Goal: Complete application form

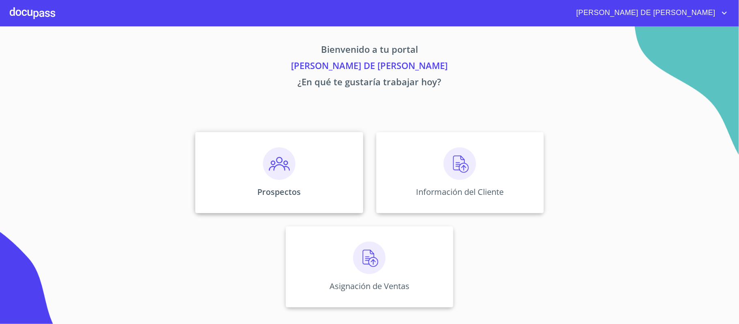
click at [264, 166] on img at bounding box center [279, 163] width 32 height 32
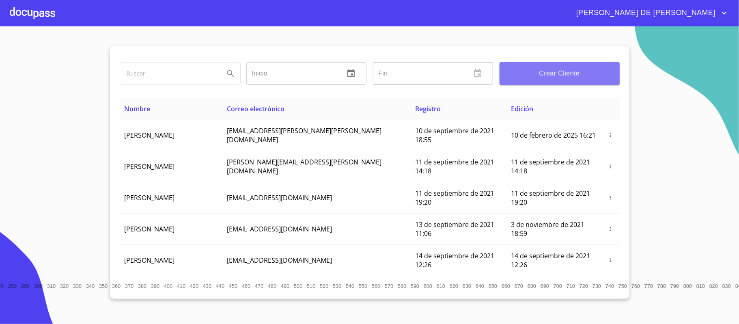
click at [556, 76] on span "Crear Cliente" at bounding box center [559, 73] width 107 height 11
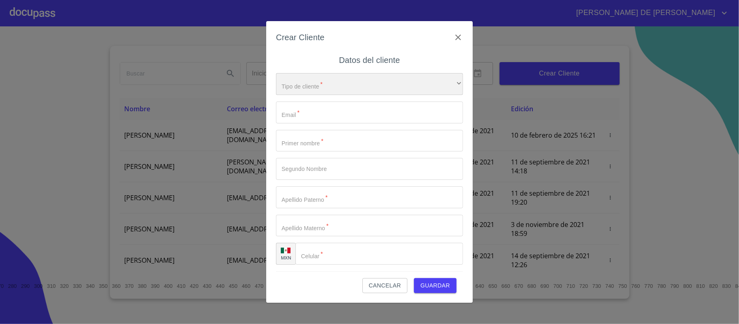
click at [335, 83] on div "​" at bounding box center [369, 84] width 187 height 22
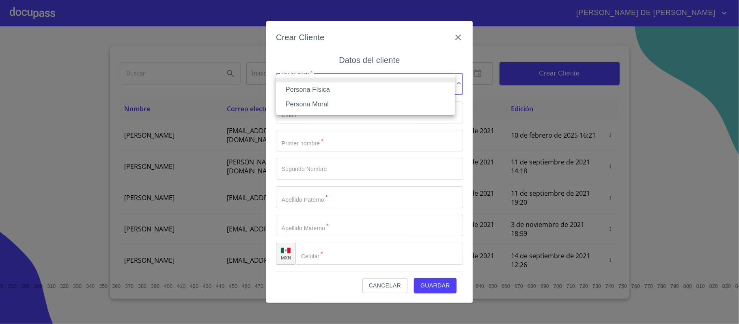
click at [341, 94] on li "Persona Física" at bounding box center [365, 89] width 179 height 15
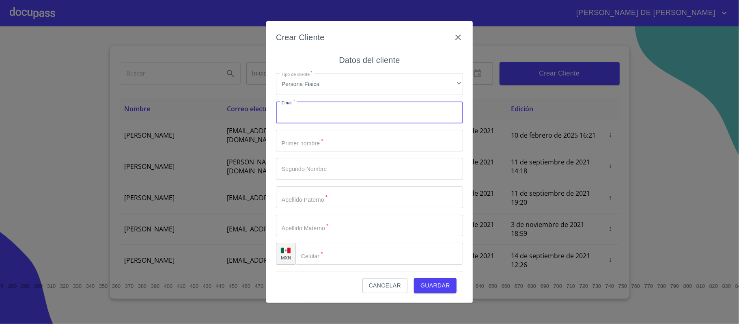
click at [321, 112] on input "Tipo de cliente   *" at bounding box center [369, 112] width 187 height 22
type input "[EMAIL_ADDRESS][DOMAIN_NAME]"
type input "[PERSON_NAME]"
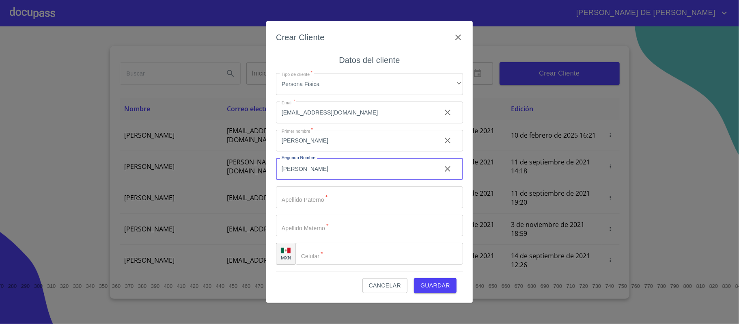
type input "[PERSON_NAME]"
type input "NAVERRETE"
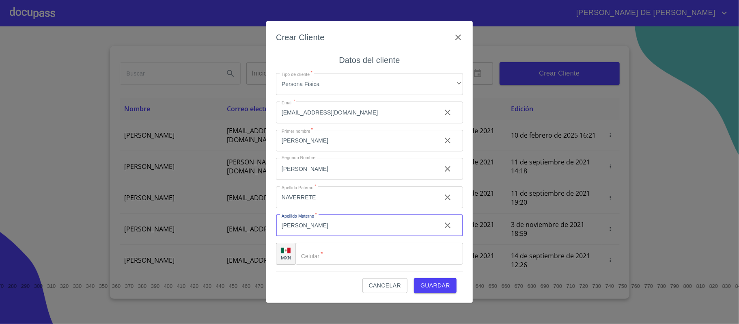
type input "[PERSON_NAME]"
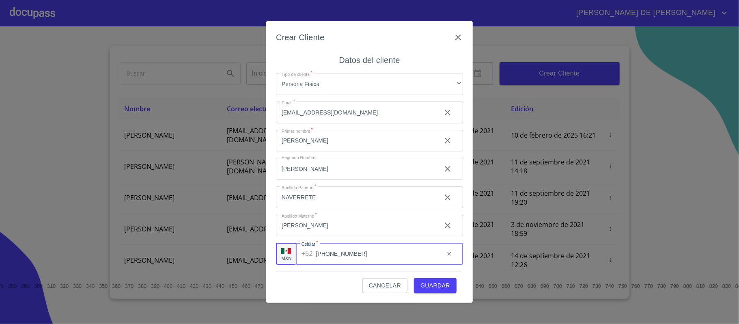
type input "[PHONE_NUMBER]"
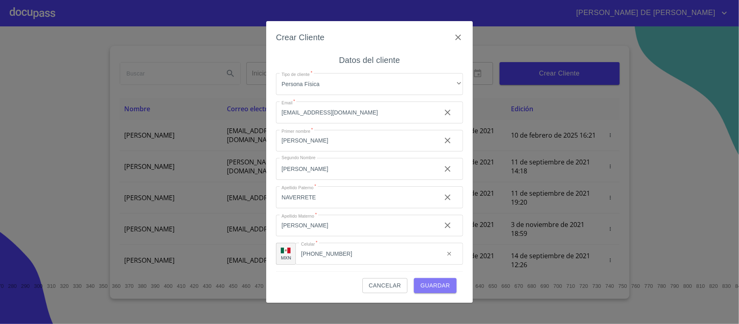
click at [428, 284] on span "Guardar" at bounding box center [435, 285] width 30 height 10
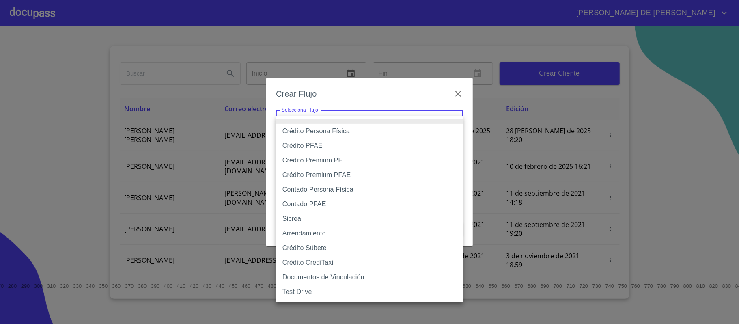
click at [354, 124] on body "[PERSON_NAME] DE [PERSON_NAME] Inicio ​ Fin ​ Crear Cliente Nombre Correo elect…" at bounding box center [369, 162] width 739 height 324
click at [346, 130] on li "Crédito Persona Física" at bounding box center [369, 131] width 187 height 15
type input "6009fb3c7d1714eb8809aa97"
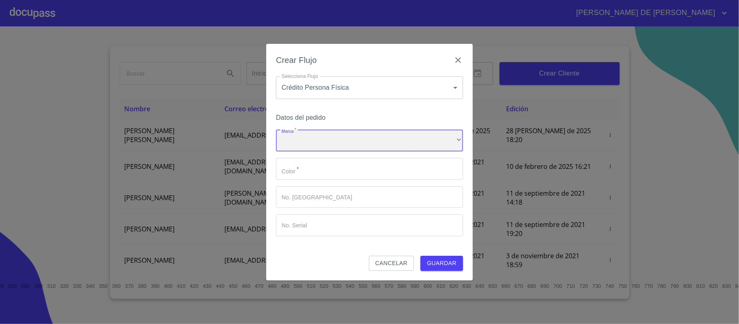
click at [336, 144] on div "​" at bounding box center [369, 141] width 187 height 22
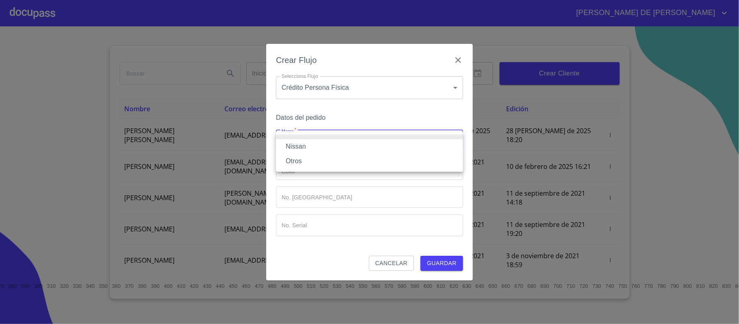
click at [329, 145] on li "Nissan" at bounding box center [369, 146] width 187 height 15
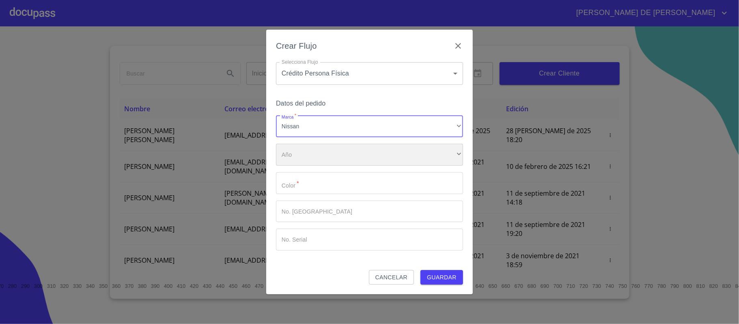
click at [335, 152] on div "​" at bounding box center [369, 155] width 187 height 22
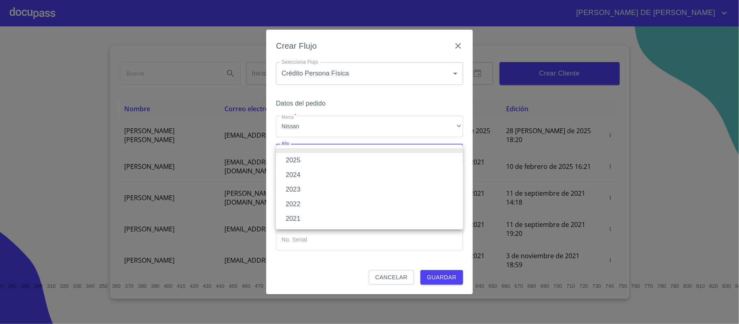
click at [331, 158] on li "2025" at bounding box center [369, 160] width 187 height 15
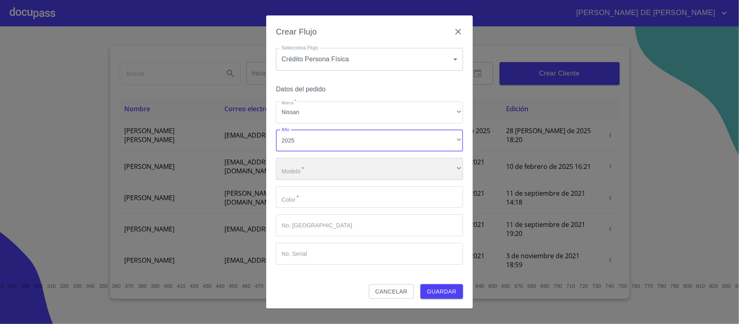
click at [331, 163] on div "​" at bounding box center [369, 169] width 187 height 22
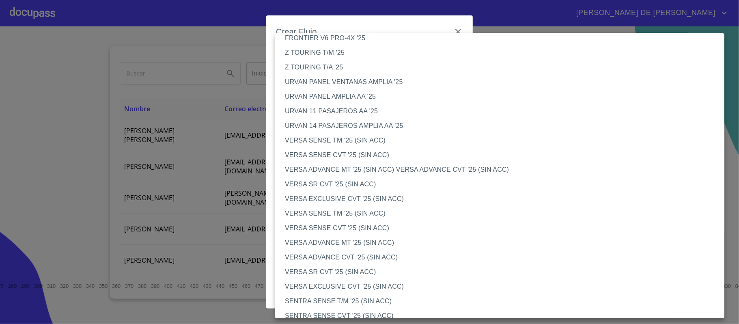
scroll to position [216, 0]
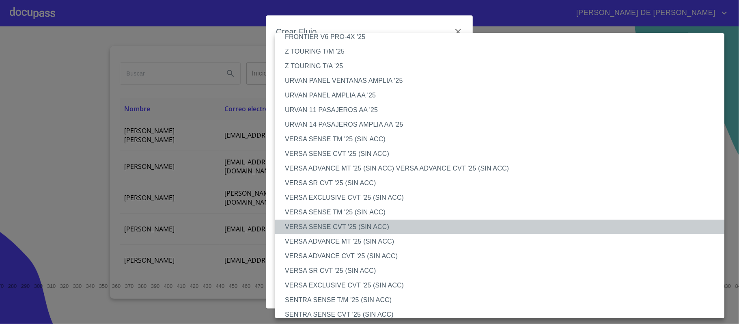
click at [356, 223] on li "VERSA SENSE CVT '25 (SIN ACC)" at bounding box center [503, 226] width 457 height 15
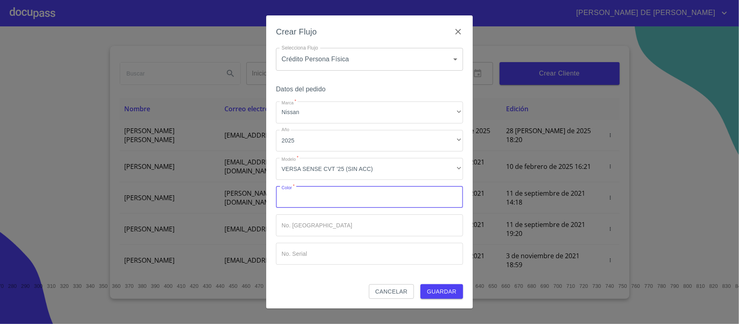
click at [344, 197] on input "Marca   *" at bounding box center [369, 197] width 187 height 22
type input "GRIS"
click at [448, 284] on button "Guardar" at bounding box center [441, 291] width 43 height 15
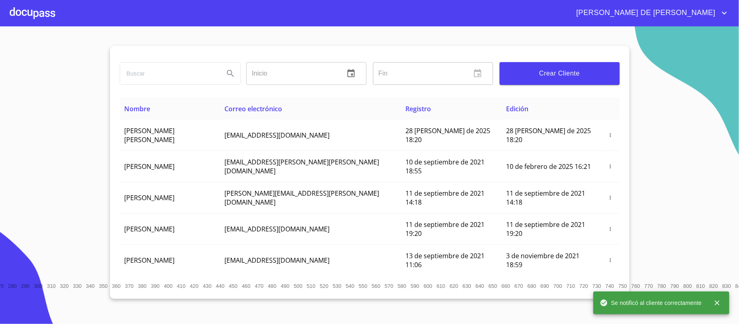
click at [13, 11] on div at bounding box center [32, 13] width 45 height 26
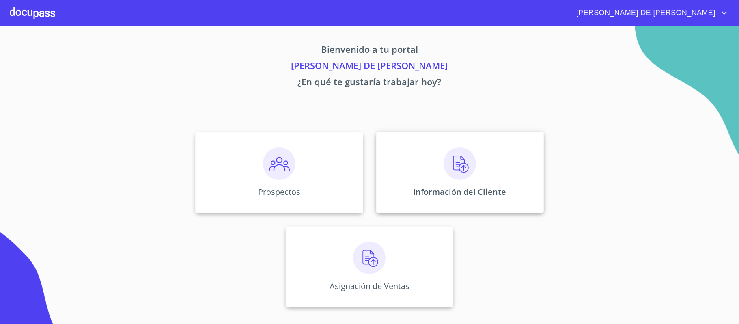
click at [450, 168] on img at bounding box center [459, 163] width 32 height 32
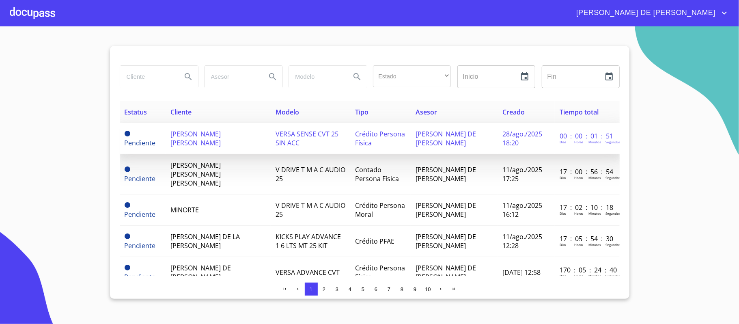
click at [233, 143] on td "[PERSON_NAME] [PERSON_NAME]" at bounding box center [218, 138] width 105 height 31
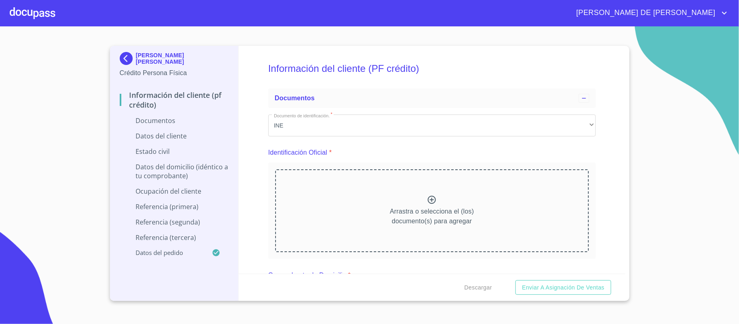
click at [429, 202] on icon at bounding box center [432, 200] width 10 height 10
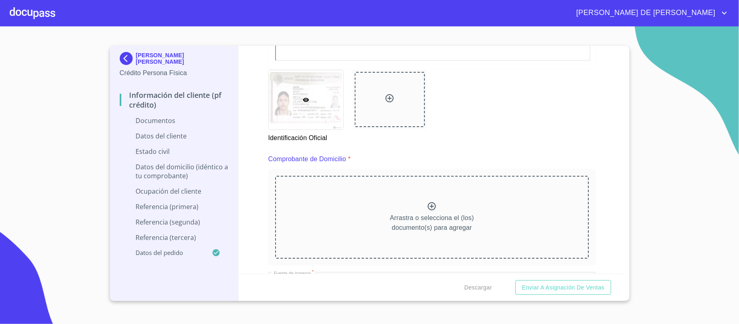
scroll to position [325, 0]
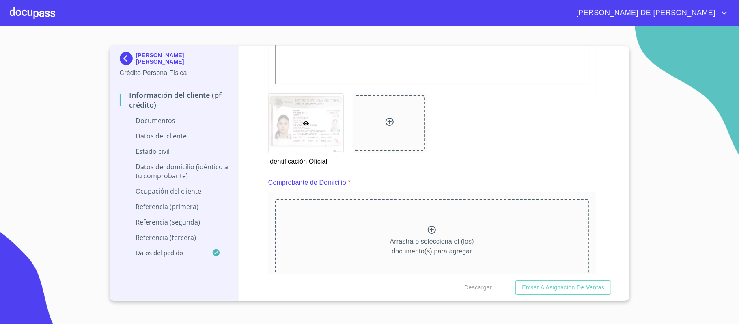
click at [437, 232] on div "Arrastra o selecciona el (los) documento(s) para agregar" at bounding box center [432, 240] width 314 height 83
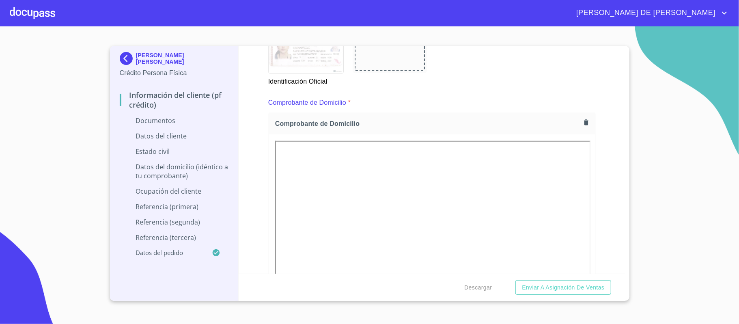
scroll to position [432, 0]
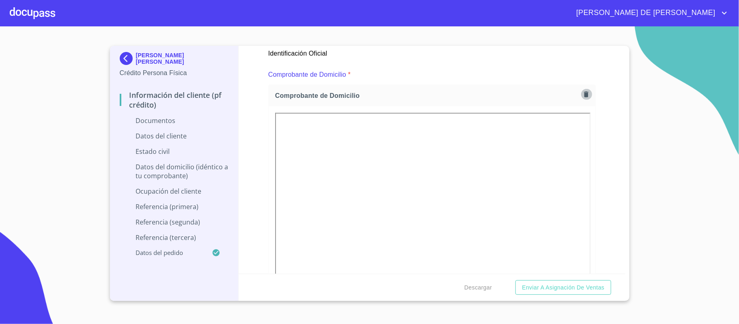
click at [582, 95] on icon "button" at bounding box center [586, 94] width 8 height 8
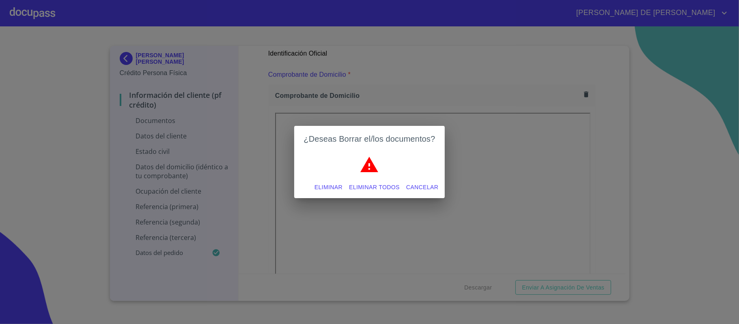
click at [329, 184] on span "Eliminar" at bounding box center [328, 187] width 28 height 10
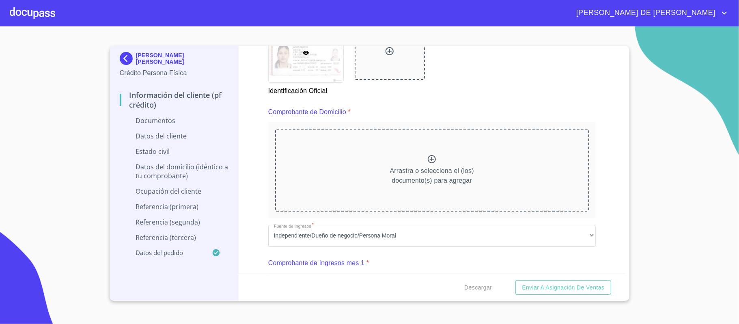
scroll to position [378, 0]
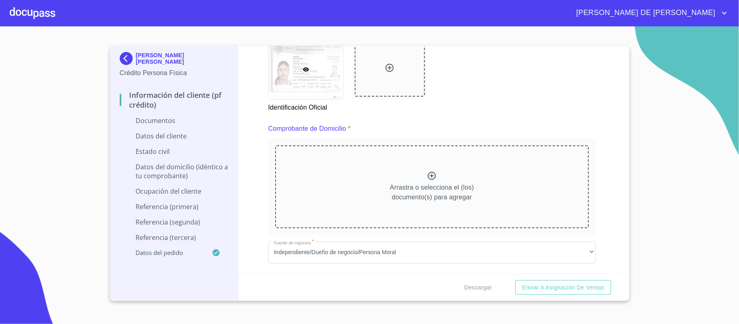
click at [427, 177] on icon at bounding box center [432, 176] width 10 height 10
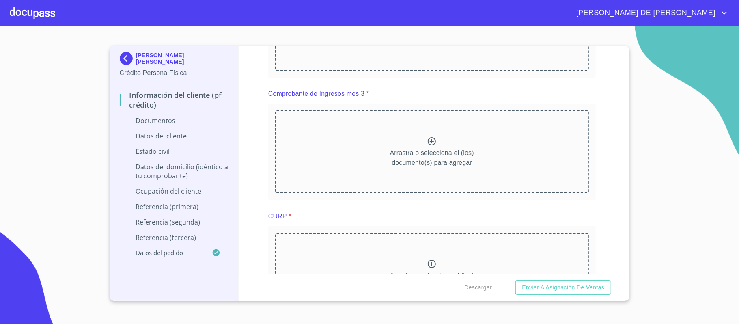
scroll to position [865, 0]
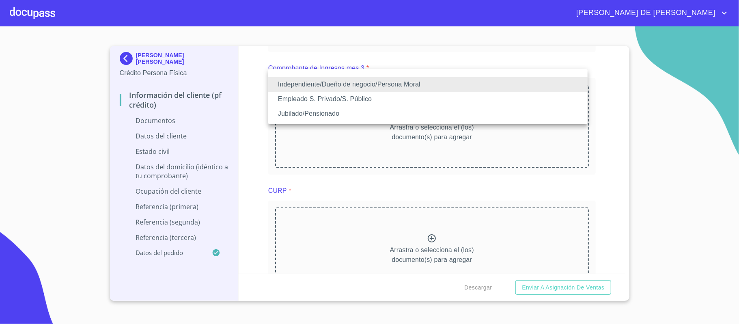
click at [367, 99] on li "Empleado S. Privado/S. Público" at bounding box center [427, 99] width 319 height 15
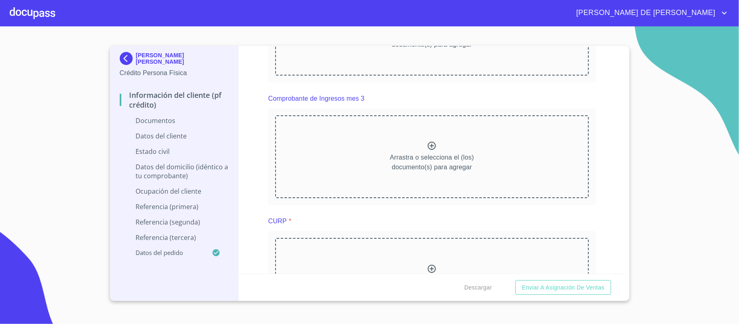
click at [599, 186] on div "Información del cliente (PF crédito) Documentos Documento de identificación.   …" at bounding box center [432, 160] width 387 height 228
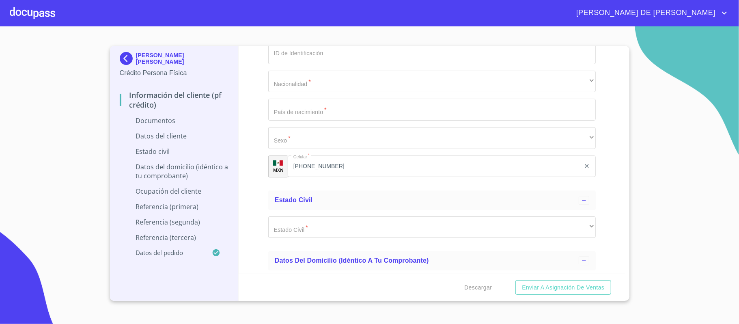
scroll to position [1514, 0]
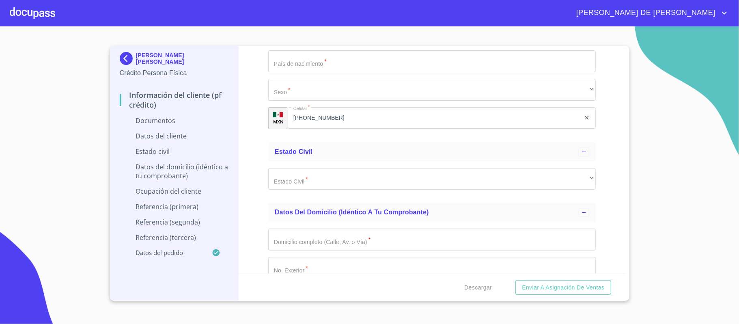
scroll to position [1568, 0]
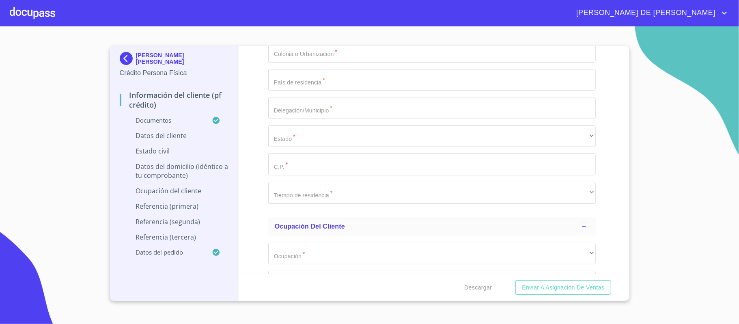
scroll to position [2109, 0]
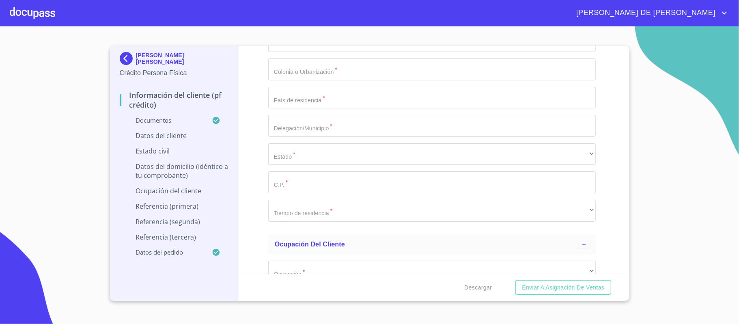
type input "0_"
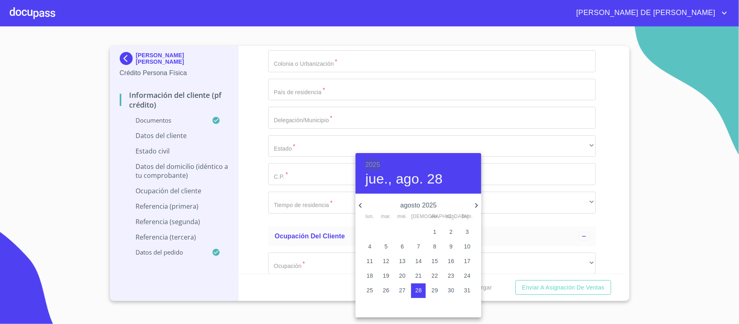
click at [376, 166] on h6 "2025" at bounding box center [372, 164] width 15 height 11
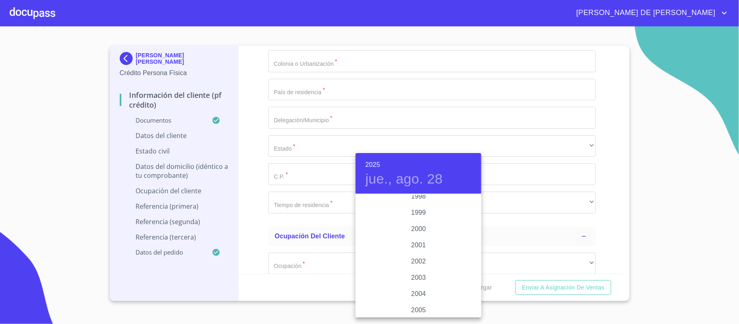
scroll to position [1141, 0]
click at [412, 197] on div "1995" at bounding box center [418, 197] width 126 height 16
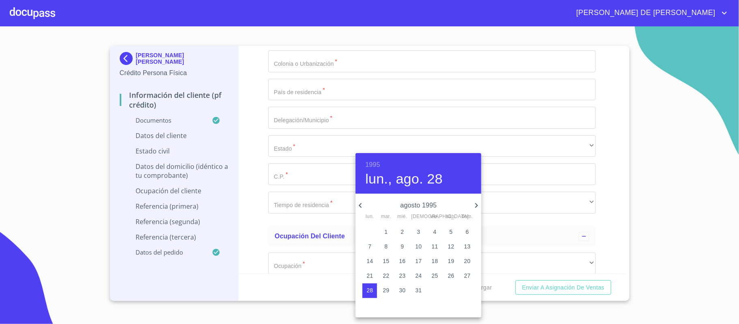
click at [362, 205] on icon "button" at bounding box center [360, 205] width 10 height 10
click at [467, 230] on p "4" at bounding box center [466, 232] width 3 height 8
type input "4 de jun. de 1995"
click at [305, 204] on div at bounding box center [369, 162] width 739 height 324
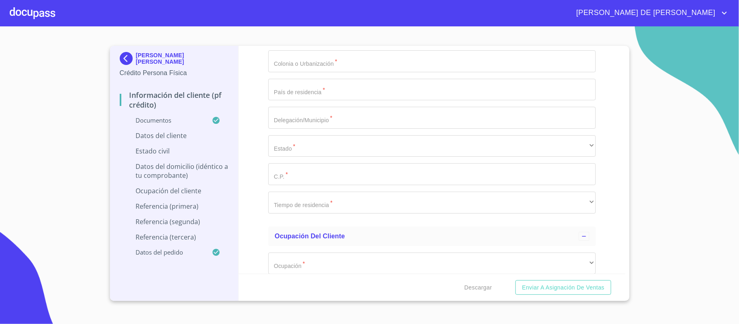
type input "NARM950604RD2"
type input "NARM950604MJCVMY01"
type input "1666094309"
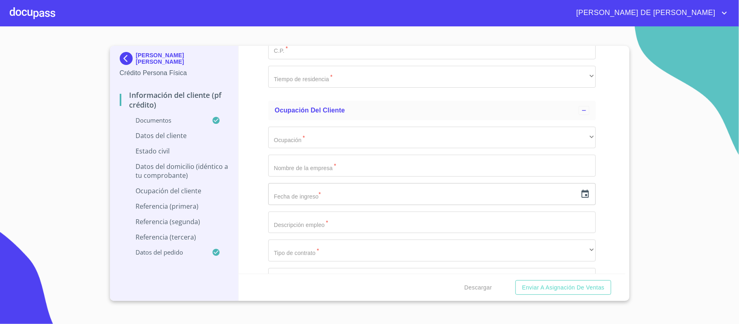
click at [301, 161] on li "Mexicana" at bounding box center [427, 160] width 319 height 15
type input "[GEOGRAPHIC_DATA]"
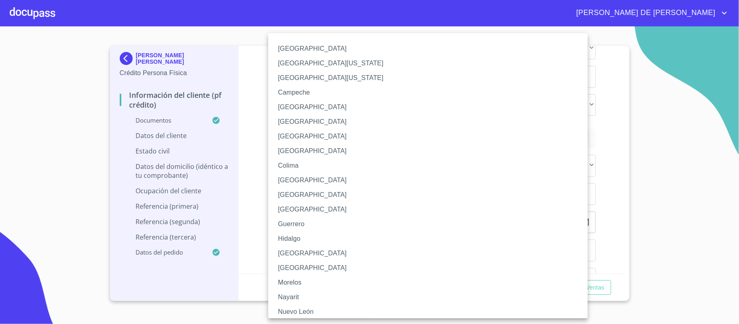
click at [329, 254] on li "[GEOGRAPHIC_DATA]" at bounding box center [431, 253] width 327 height 15
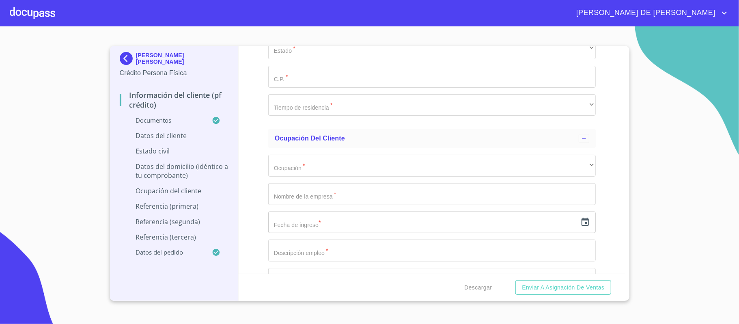
click at [327, 242] on li "F" at bounding box center [427, 244] width 319 height 15
click at [258, 206] on div "Información del cliente (PF crédito) Documentos Documento de identificación.   …" at bounding box center [432, 160] width 387 height 228
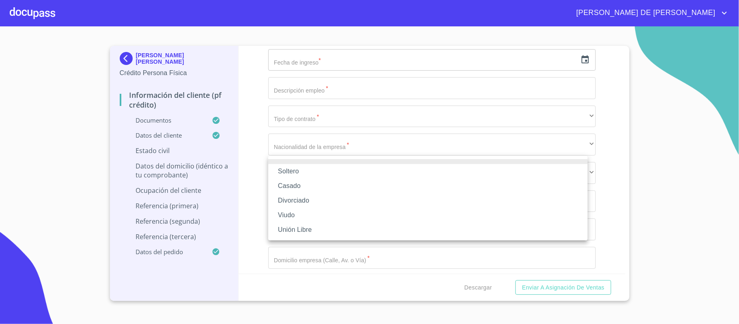
click at [334, 174] on li "Soltero" at bounding box center [427, 171] width 319 height 15
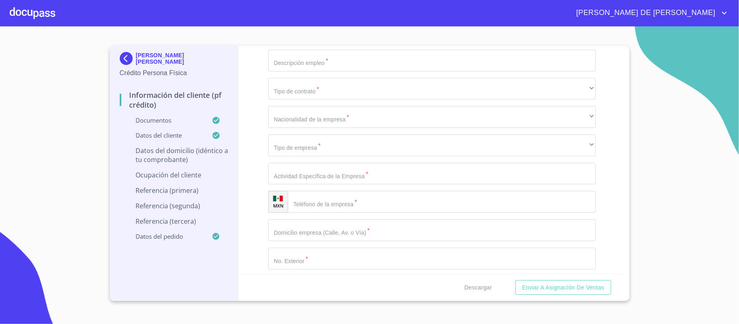
scroll to position [2452, 0]
type input "ALCAPARRA"
type input "61"
type input "CANELA Y CERRADA"
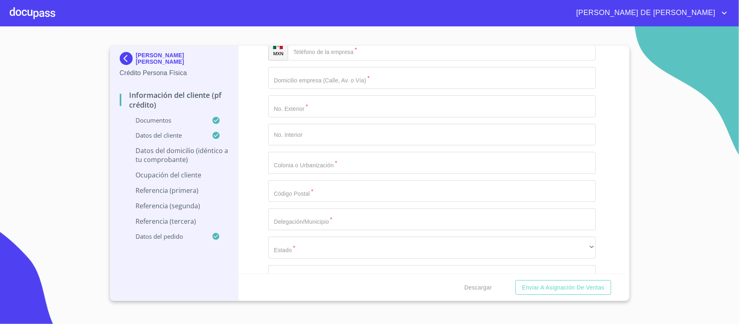
scroll to position [2631, 0]
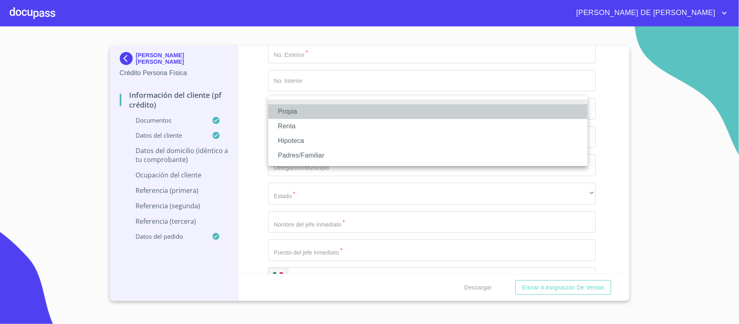
click at [299, 111] on li "Propia" at bounding box center [427, 111] width 319 height 15
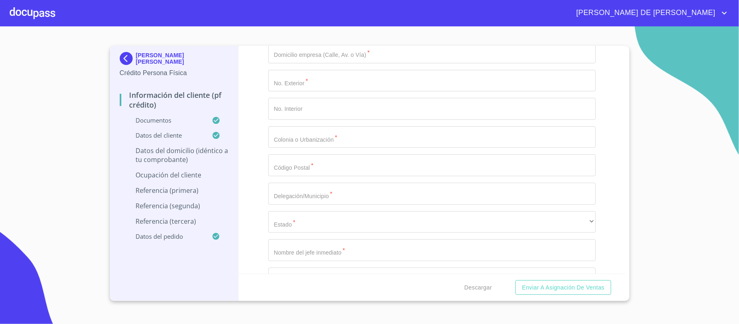
type input "$2,000,000"
type input "LOS MOLINOS"
type input "[GEOGRAPHIC_DATA]"
type input "ZAPOPAN"
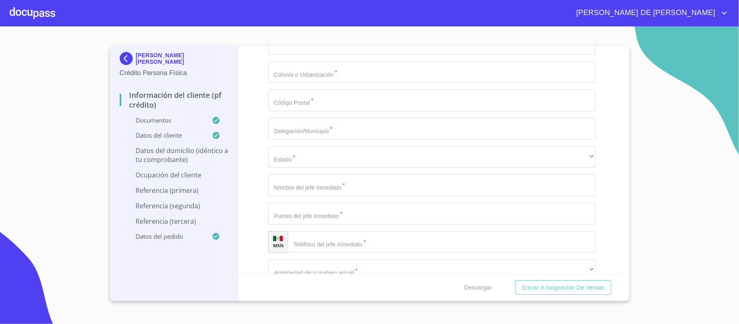
scroll to position [2793, 0]
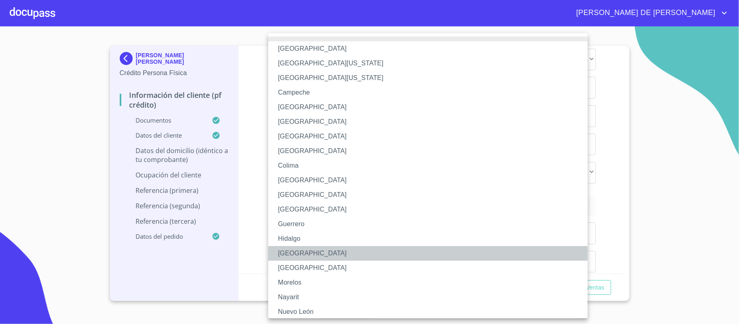
click at [302, 254] on li "[GEOGRAPHIC_DATA]" at bounding box center [431, 253] width 327 height 15
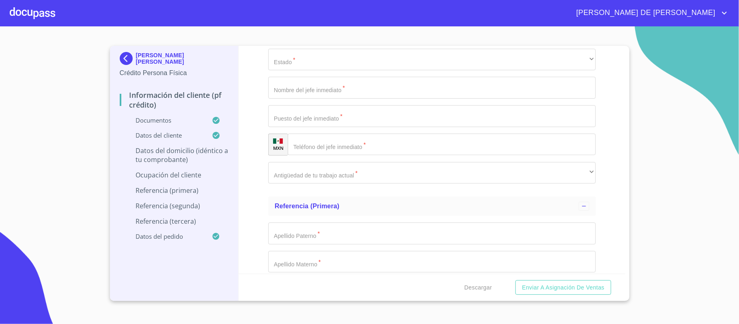
type input "45200"
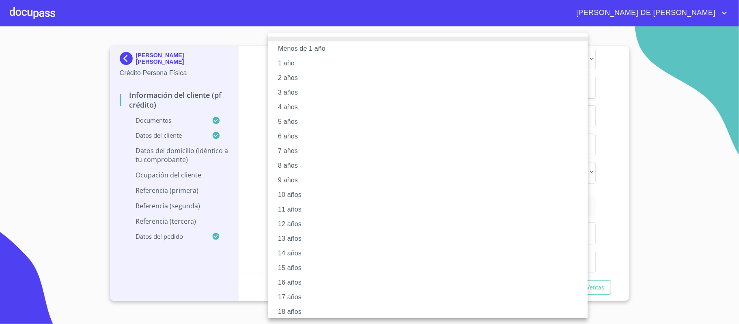
click at [303, 149] on li "7 años" at bounding box center [431, 151] width 327 height 15
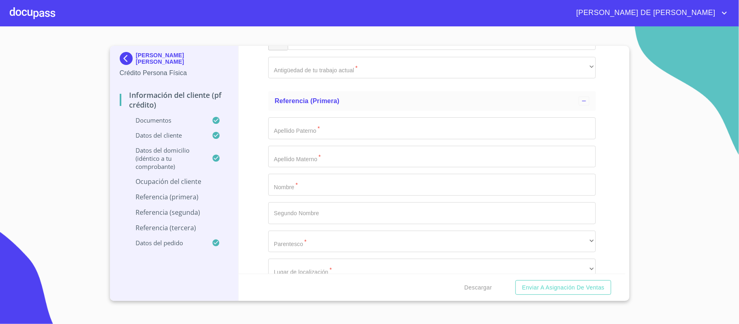
scroll to position [2902, 0]
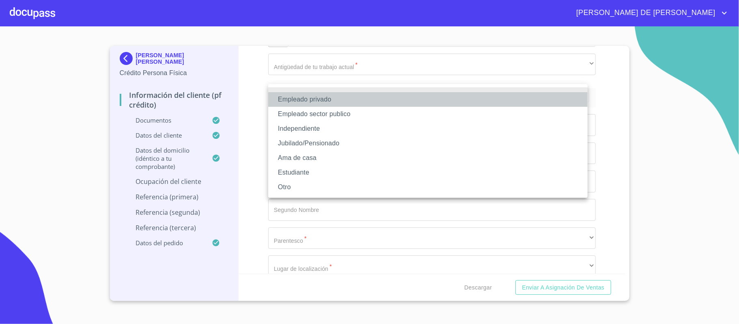
click at [307, 101] on li "Empleado privado" at bounding box center [427, 99] width 319 height 15
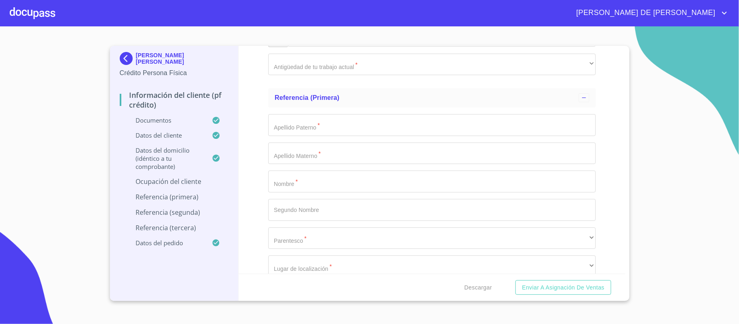
type input "UNIMEF IPEJAL"
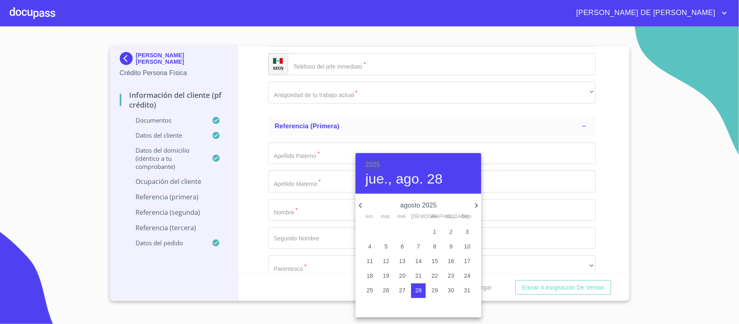
click at [376, 161] on h6 "2025" at bounding box center [372, 164] width 15 height 11
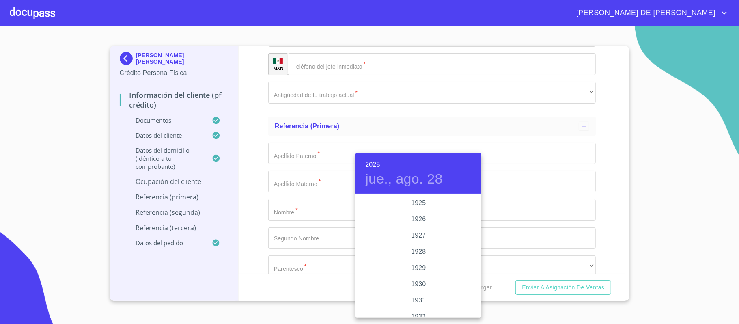
scroll to position [1574, 0]
click at [418, 234] on div "2024" at bounding box center [418, 235] width 126 height 16
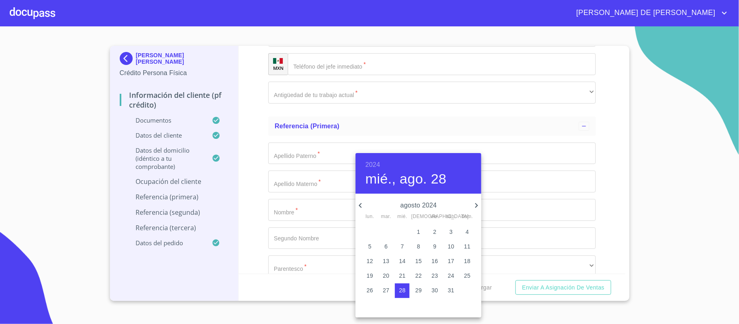
click at [359, 205] on icon "button" at bounding box center [360, 205] width 10 height 10
click at [451, 232] on p "1" at bounding box center [450, 232] width 3 height 8
type input "1 de jun. de 2024"
click at [303, 181] on div at bounding box center [369, 162] width 739 height 324
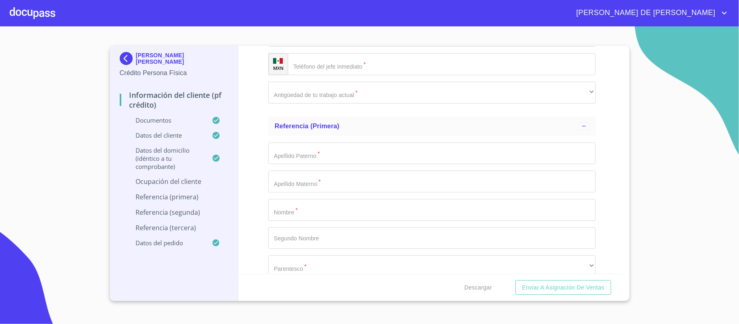
type input "ENFERMERIA"
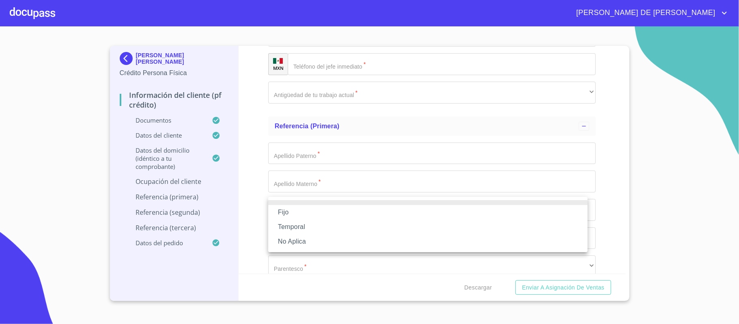
click at [302, 213] on li "Fijo" at bounding box center [427, 212] width 319 height 15
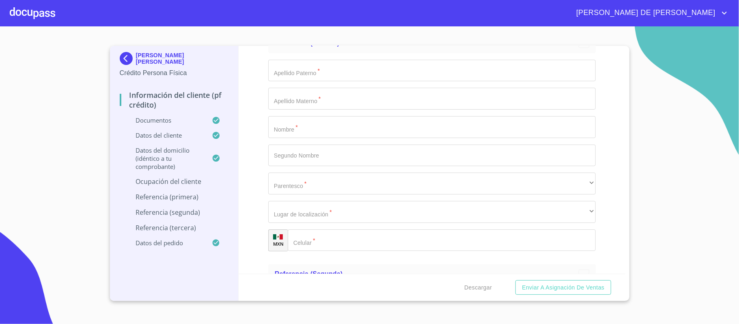
scroll to position [3010, 0]
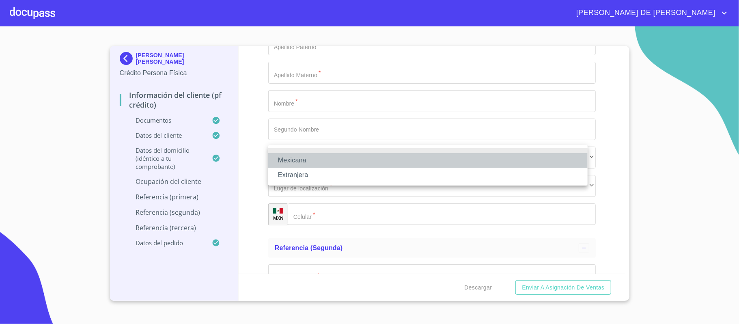
click at [308, 157] on li "Mexicana" at bounding box center [427, 160] width 319 height 15
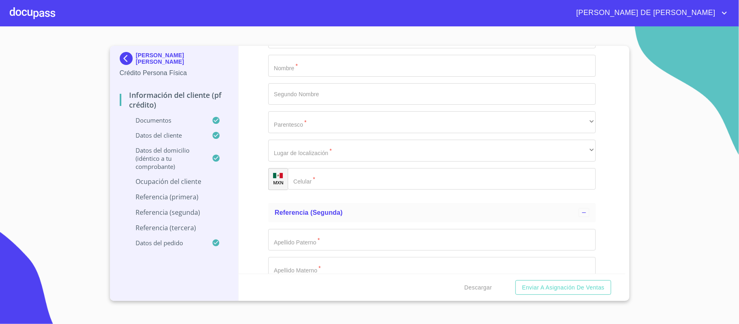
scroll to position [3064, 0]
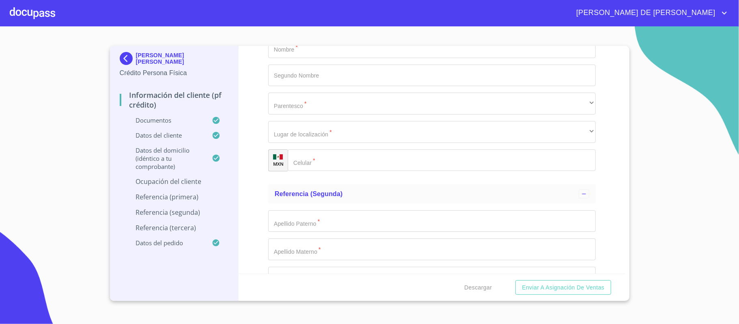
type input "15500"
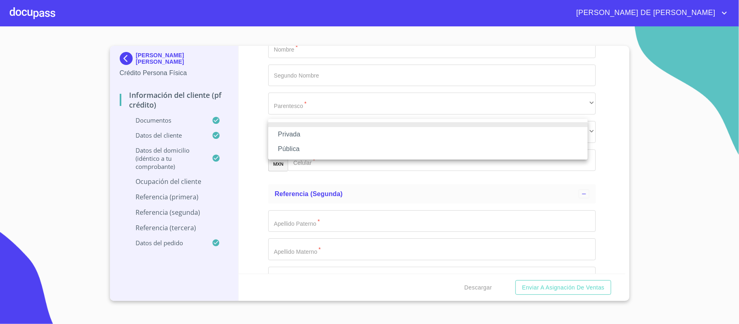
click at [312, 135] on li "Privada" at bounding box center [427, 134] width 319 height 15
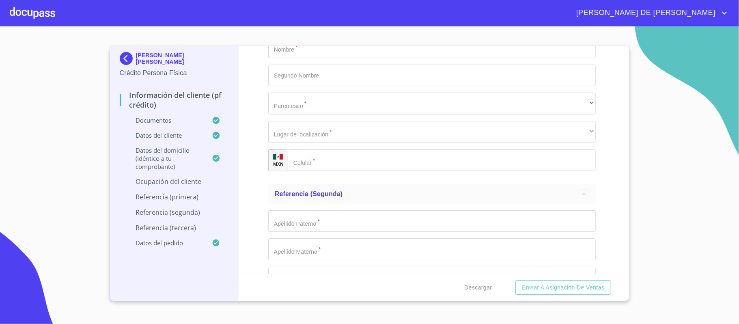
type input "SERVICIOS MEDICOS A PENSIONADOS Y BENEFICIARIOS"
type input "[PHONE_NUMBER]"
type input "AV FEDERALISTAS"
type input "1299"
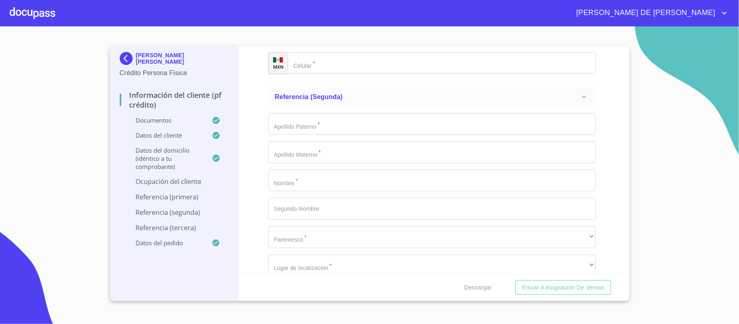
scroll to position [3180, 0]
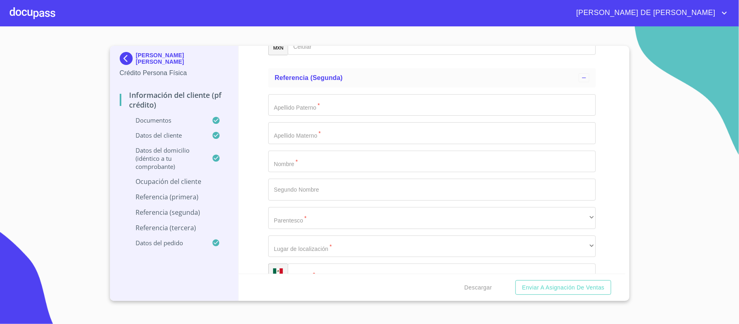
type input "COLINAS DEL REY"
type input "45130"
type input "ZAPOPAN"
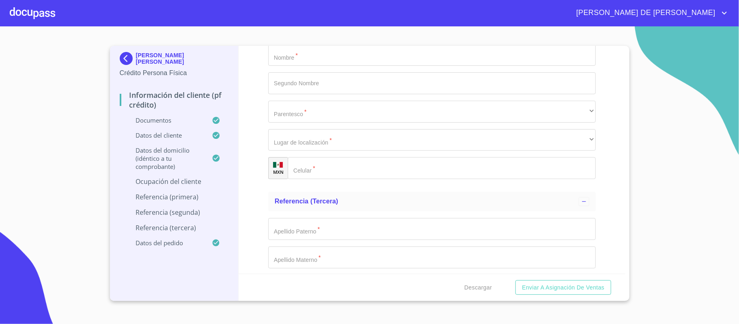
scroll to position [3293, 0]
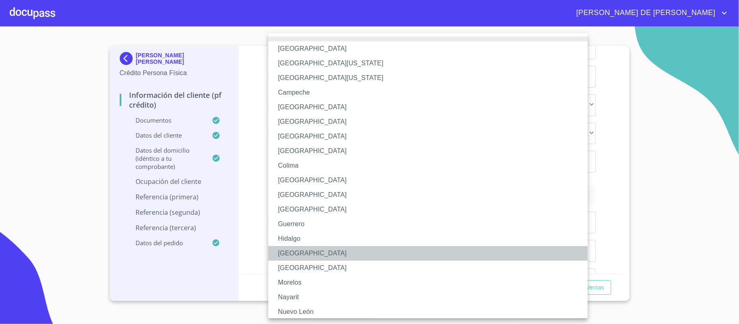
click at [299, 254] on li "[GEOGRAPHIC_DATA]" at bounding box center [431, 253] width 327 height 15
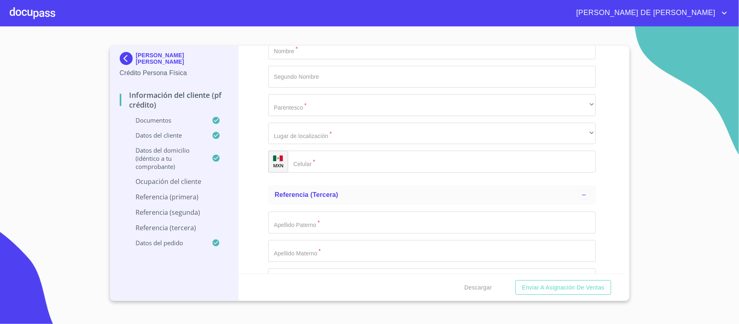
type input "[PERSON_NAME]"
type input "SUPERVISOR"
type input "[PHONE_NUMBER]"
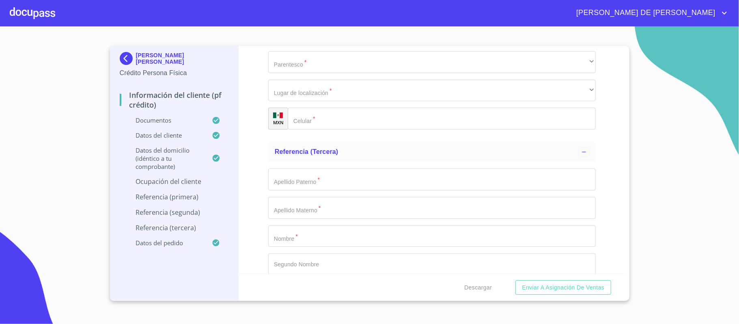
scroll to position [3406, 0]
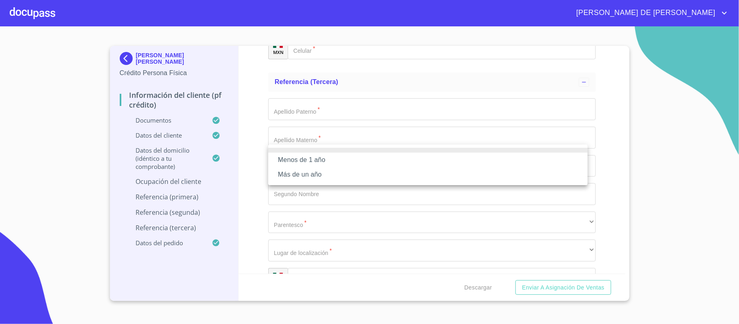
click at [319, 172] on li "Más de un año" at bounding box center [427, 174] width 319 height 15
